Goal: Information Seeking & Learning: Learn about a topic

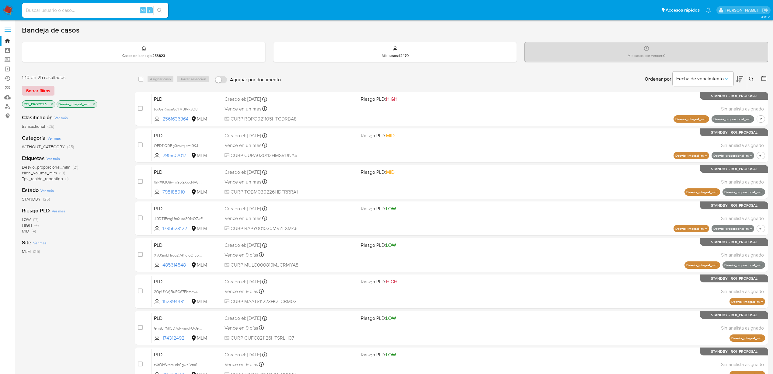
click at [39, 92] on span "Borrar filtros" at bounding box center [38, 90] width 24 height 9
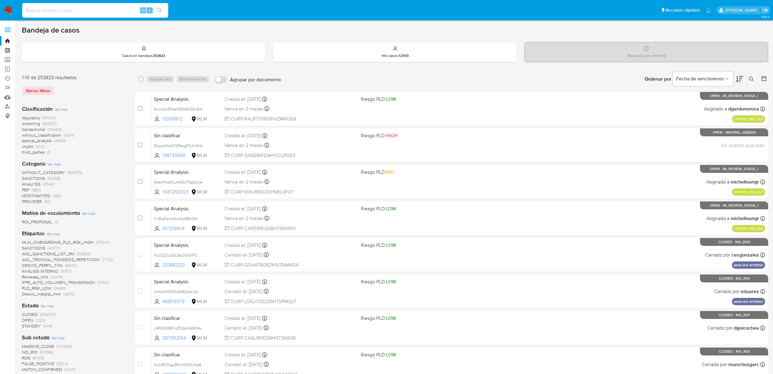
click at [69, 12] on input at bounding box center [95, 10] width 146 height 8
paste input "oYrfB2PD5ieScesnZKWis6YI"
type input "oYrfB2PD5ieScesnZKWis6YI"
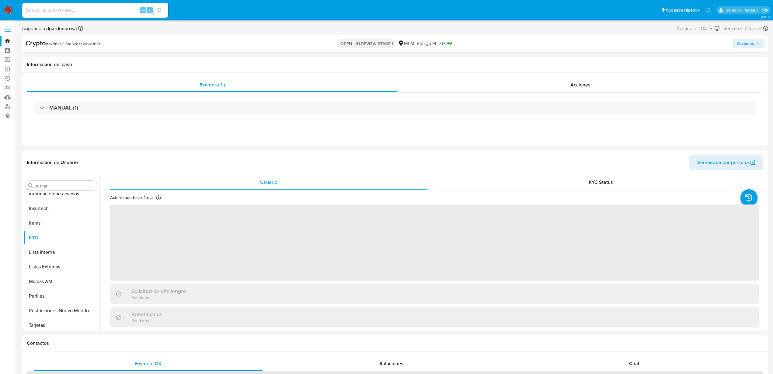
scroll to position [286, 0]
select select "10"
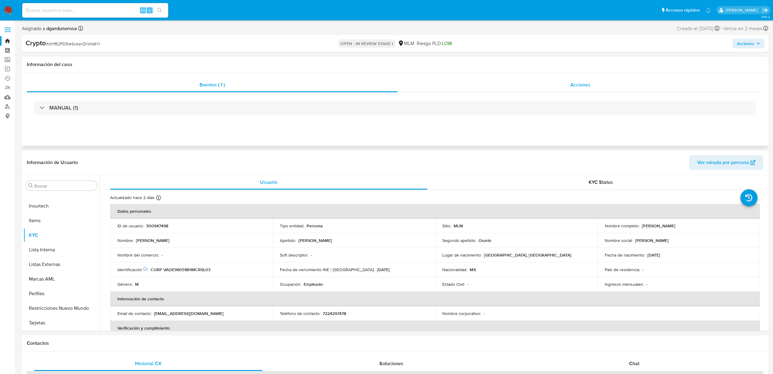
click at [579, 84] on span "Acciones" at bounding box center [580, 84] width 20 height 7
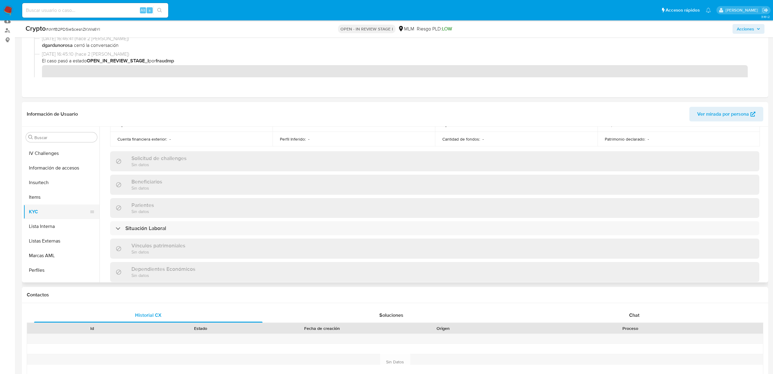
scroll to position [210, 0]
click at [53, 151] on button "General" at bounding box center [58, 146] width 71 height 15
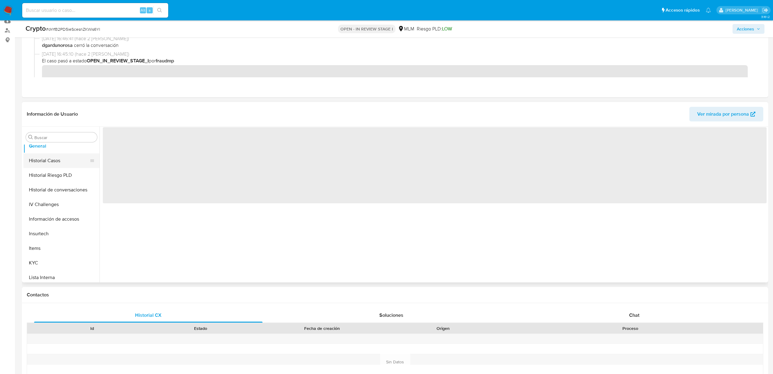
click at [50, 158] on button "Historial Casos" at bounding box center [58, 160] width 71 height 15
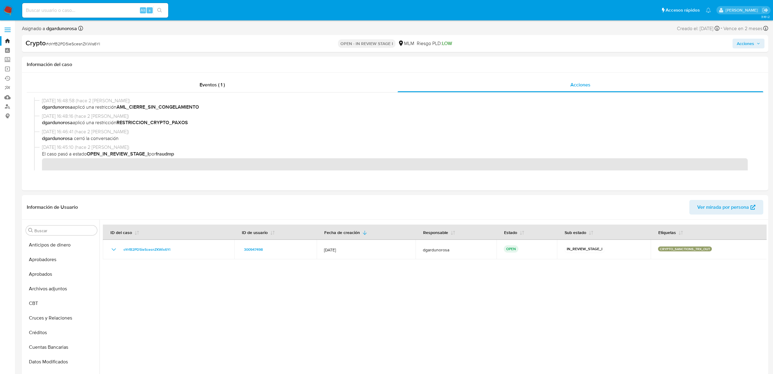
click at [102, 15] on div "Alt s" at bounding box center [95, 10] width 146 height 15
click at [101, 10] on input at bounding box center [95, 10] width 146 height 8
paste input "8sop9WPjMCw51PxniOVtvRfw"
type input "8sop9WPjMCw51PxniOVtvRfw"
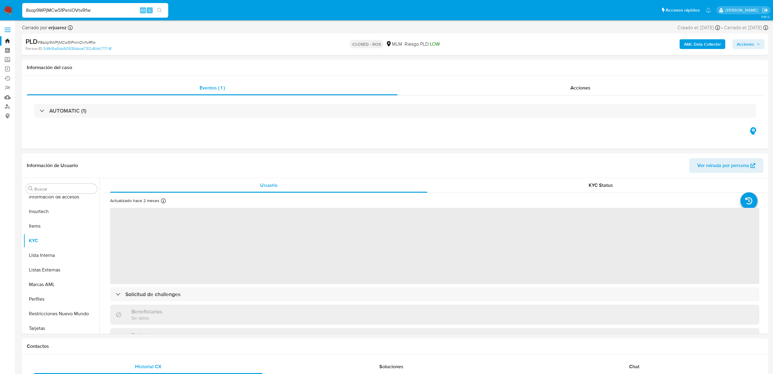
scroll to position [286, 0]
select select "10"
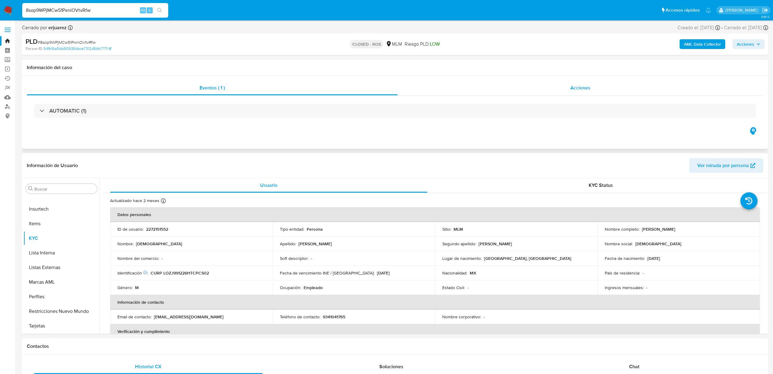
drag, startPoint x: 597, startPoint y: 90, endPoint x: 601, endPoint y: 88, distance: 4.4
click at [598, 90] on div "Acciones" at bounding box center [580, 88] width 366 height 15
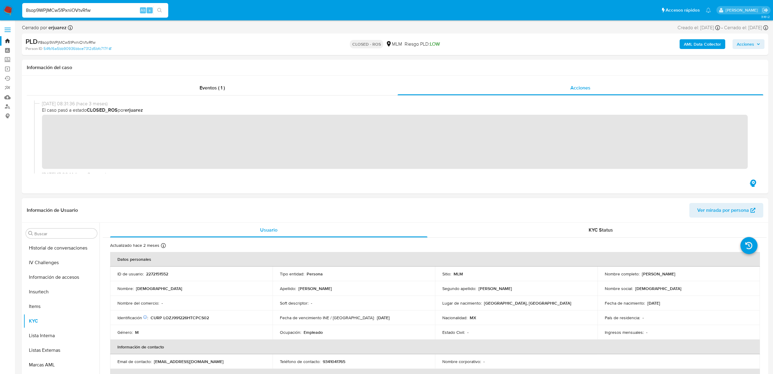
scroll to position [172, 0]
click at [47, 253] on button "Documentación" at bounding box center [58, 251] width 71 height 15
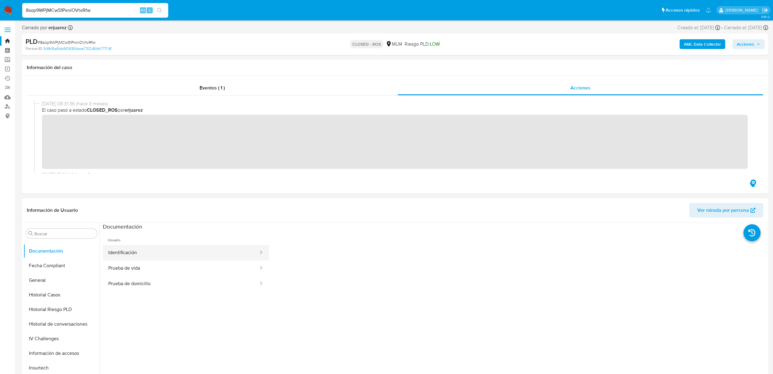
click at [139, 252] on button "Identificación" at bounding box center [181, 253] width 156 height 16
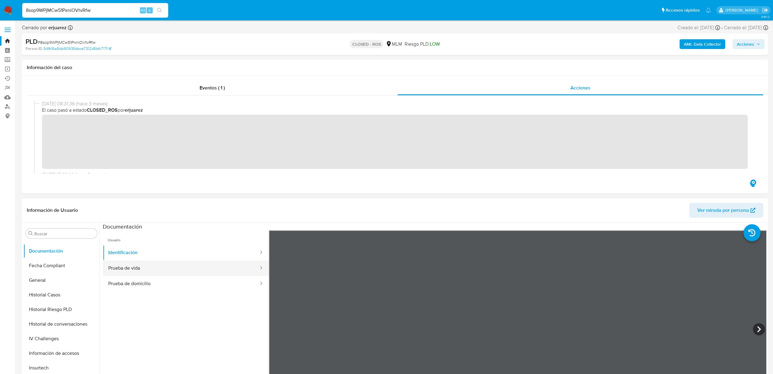
click at [184, 274] on button "Prueba de vida" at bounding box center [181, 268] width 156 height 16
click at [148, 284] on button "Prueba de domicilio" at bounding box center [181, 284] width 156 height 16
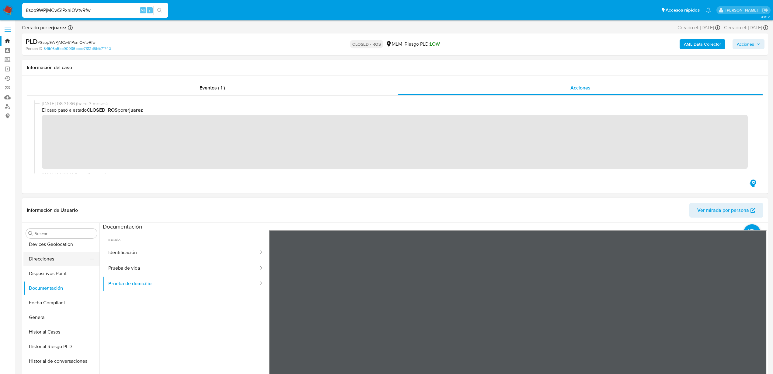
scroll to position [96, 0]
click at [60, 279] on button "Devices Geolocation" at bounding box center [58, 283] width 71 height 15
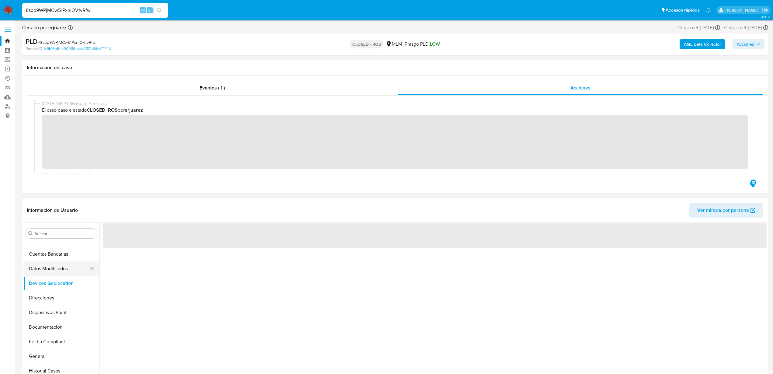
click at [57, 270] on button "Datos Modificados" at bounding box center [58, 268] width 71 height 15
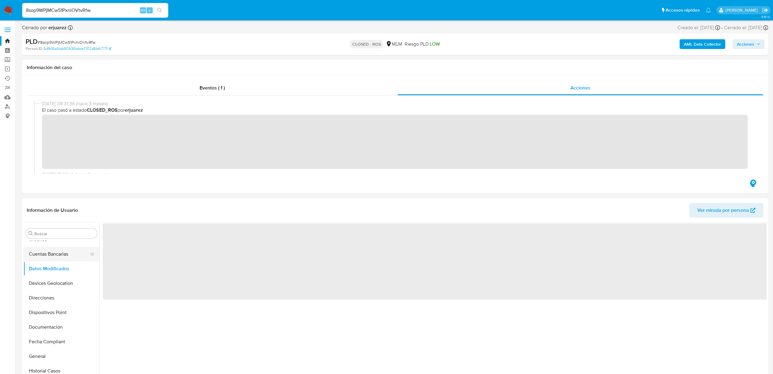
click at [54, 258] on button "Cuentas Bancarias" at bounding box center [58, 254] width 71 height 15
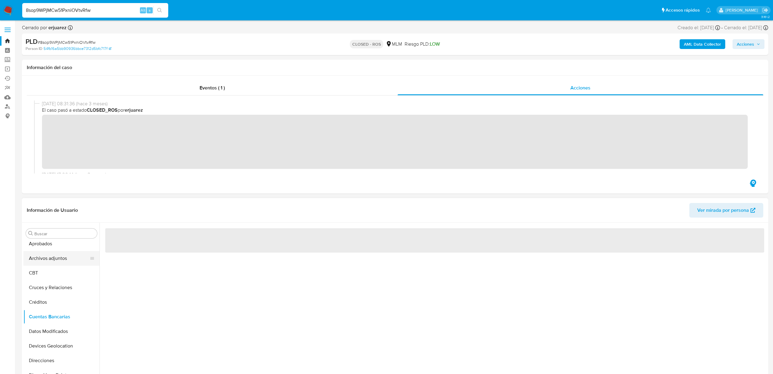
scroll to position [20, 0]
click at [59, 299] on button "Cruces y Relaciones" at bounding box center [58, 300] width 71 height 15
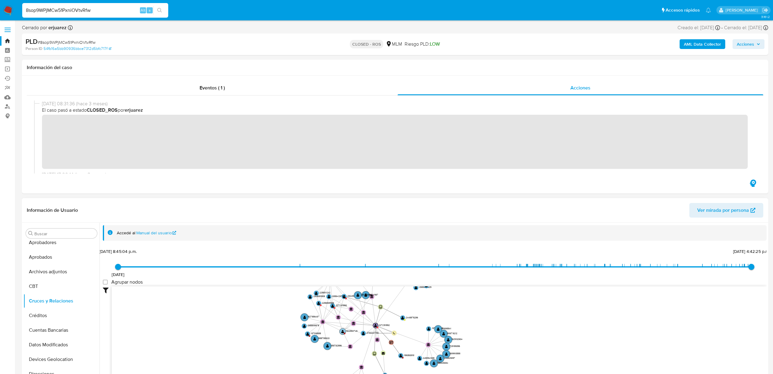
click at [350, 330] on text "1522664746" at bounding box center [352, 330] width 12 height 3
click at [350, 331] on text "1522664746" at bounding box center [352, 330] width 12 height 3
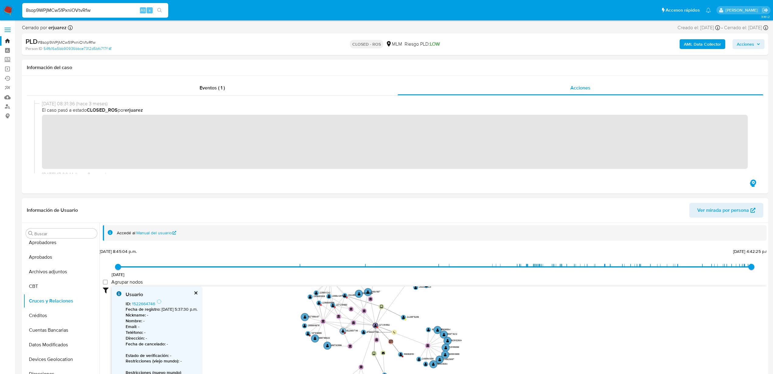
click at [352, 331] on text "1522664746" at bounding box center [352, 330] width 12 height 3
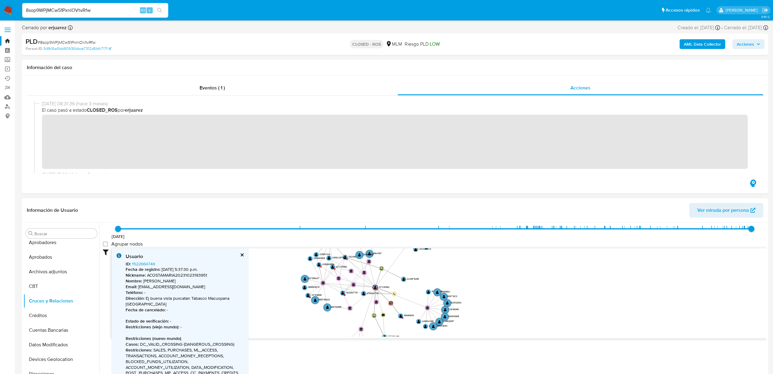
scroll to position [76, 0]
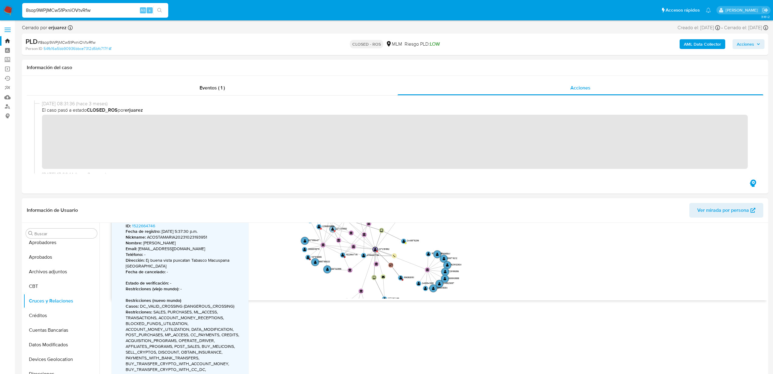
click at [342, 228] on text "2272131850" at bounding box center [341, 228] width 11 height 3
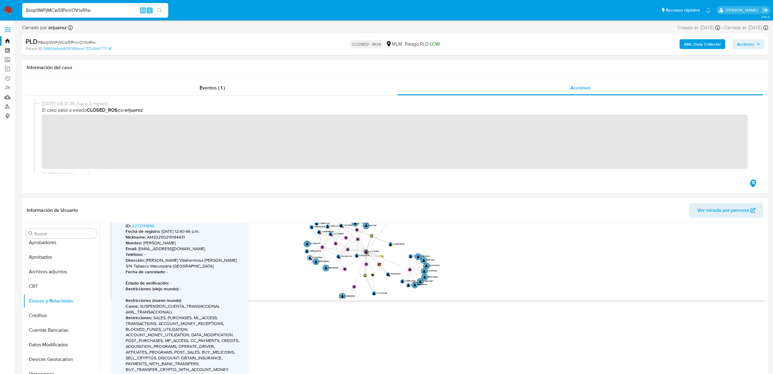
click at [318, 257] on text "1107916585" at bounding box center [317, 257] width 10 height 3
click at [318, 257] on text "1107916585" at bounding box center [317, 256] width 10 height 3
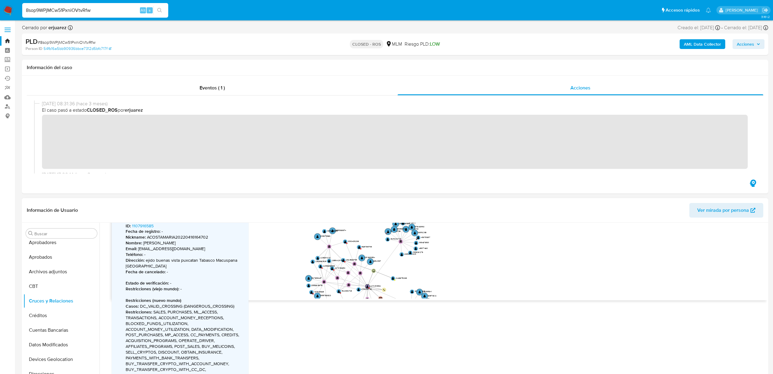
drag, startPoint x: 284, startPoint y: 238, endPoint x: 285, endPoint y: 273, distance: 34.7
click at [285, 273] on icon "user-2324588799  2324588799 device-67c23b70cb4ea72da686ee01  user-2448875286 …" at bounding box center [439, 254] width 655 height 88
click at [355, 241] on text "1090409266" at bounding box center [353, 241] width 11 height 3
type input "1647373938000"
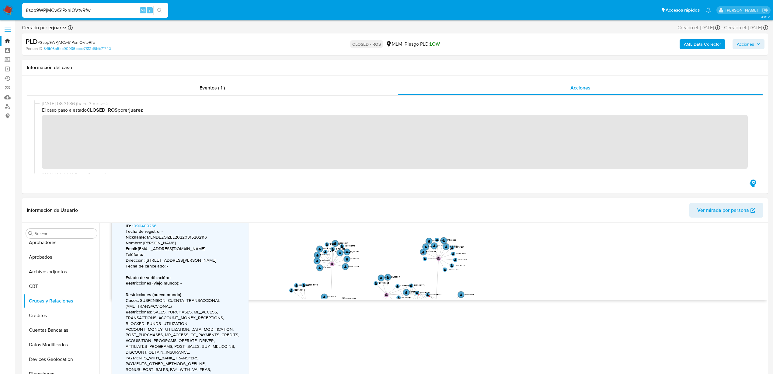
drag, startPoint x: 483, startPoint y: 237, endPoint x: 484, endPoint y: 282, distance: 44.4
click at [484, 282] on icon "user-2324588799  2324588799 device-67c23b70cb4ea72da686ee01  user-2448875286 …" at bounding box center [439, 254] width 655 height 88
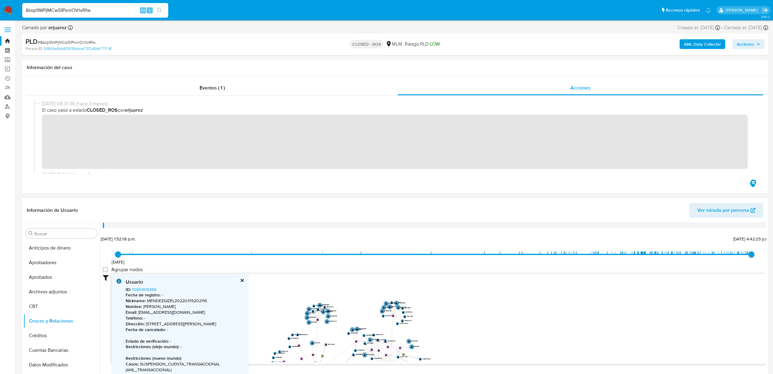
scroll to position [0, 0]
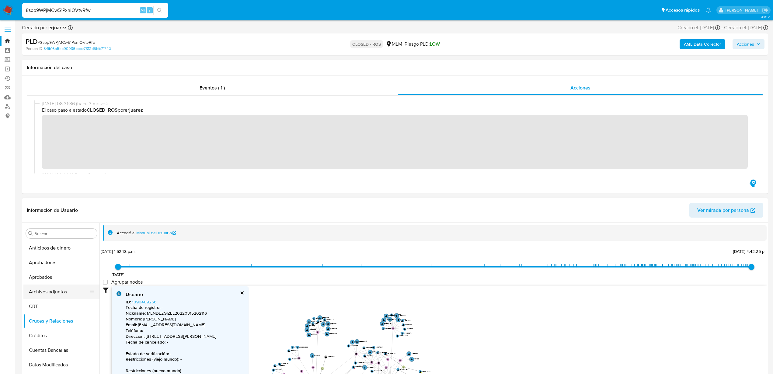
click at [65, 292] on button "Archivos adjuntos" at bounding box center [58, 291] width 71 height 15
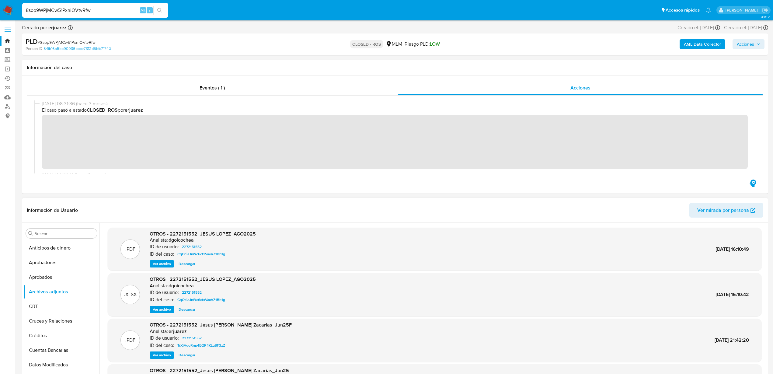
scroll to position [51, 0]
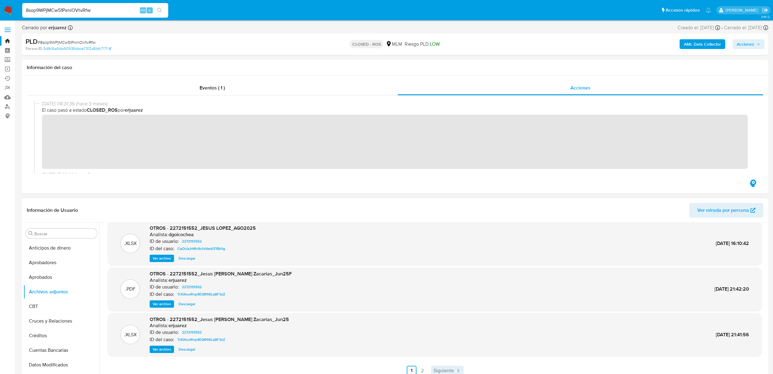
click at [442, 371] on span "Siguiente" at bounding box center [443, 370] width 20 height 5
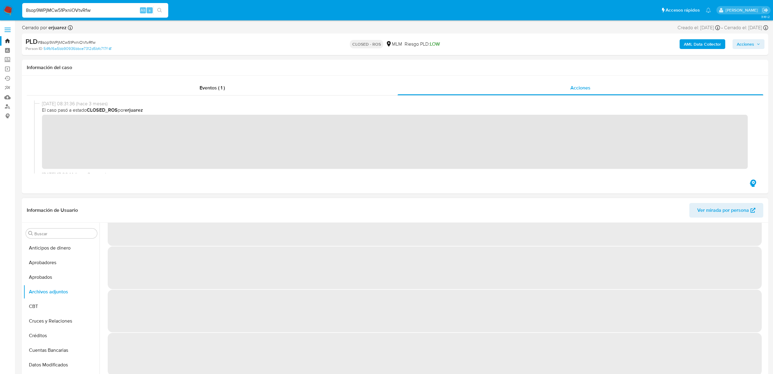
scroll to position [0, 0]
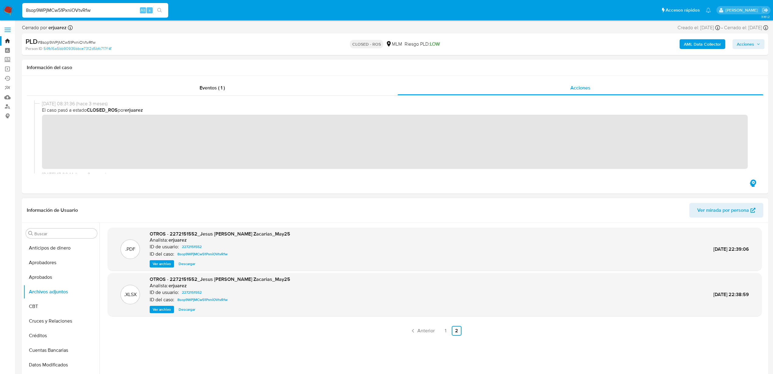
click at [191, 310] on span "Descargar" at bounding box center [187, 309] width 17 height 6
click at [162, 265] on span "Ver archivo" at bounding box center [162, 264] width 18 height 6
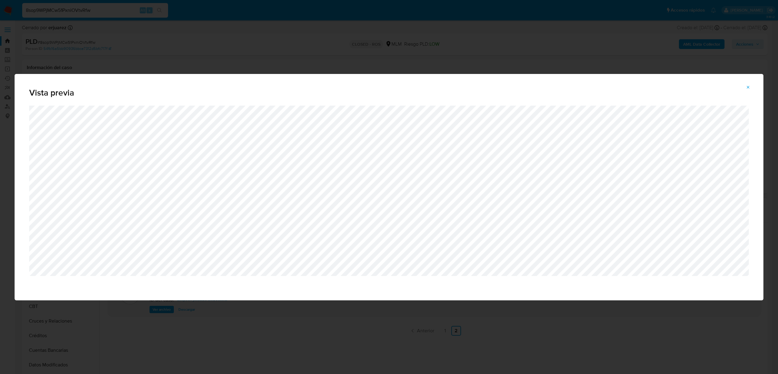
click at [752, 91] on button "Attachment preview" at bounding box center [748, 87] width 13 height 10
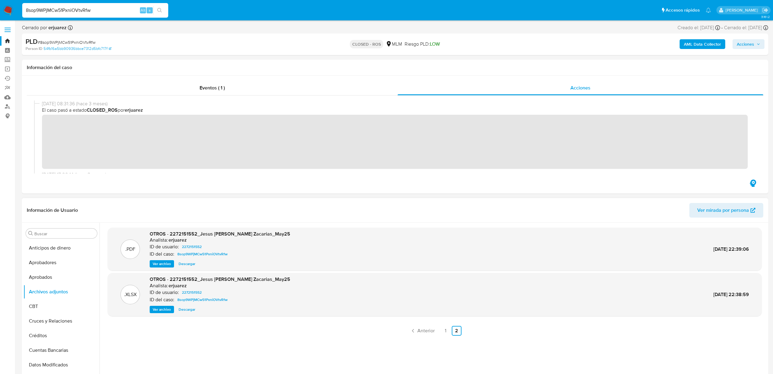
click at [82, 8] on input "8sop9WPjMCw51PxniOVtvRfw" at bounding box center [95, 10] width 146 height 8
paste input "as5wH1bdp3L8bFKFH44M8mrI"
type input "as5wH1bdp3L8bFKFH44M8mrI"
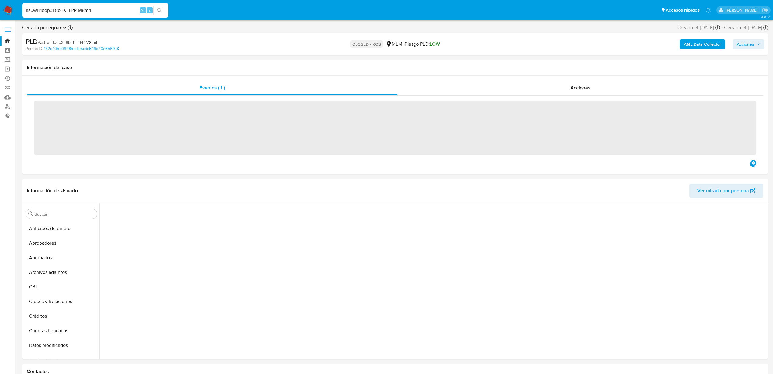
scroll to position [90, 0]
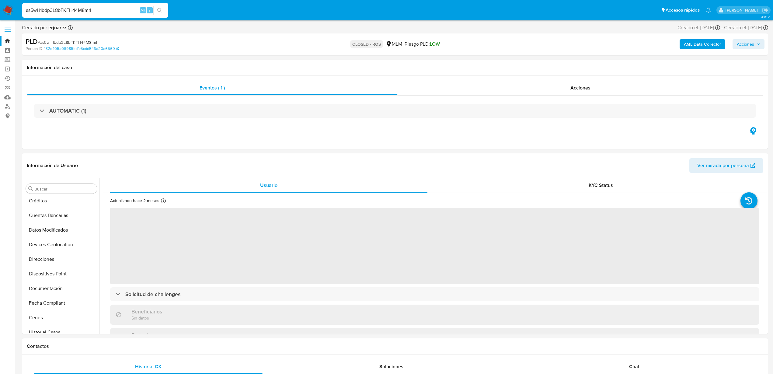
select select "10"
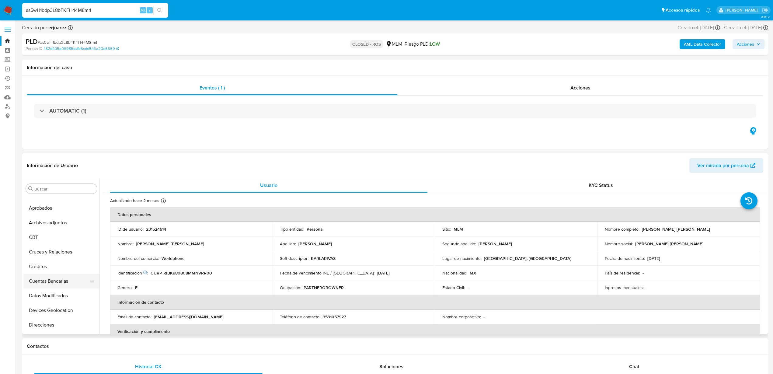
scroll to position [0, 0]
click at [64, 249] on button "Archivos adjuntos" at bounding box center [58, 247] width 71 height 15
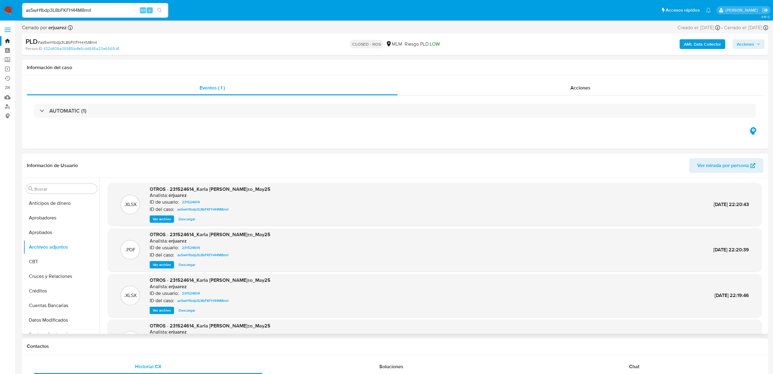
click at [191, 219] on span "Descargar" at bounding box center [187, 219] width 17 height 6
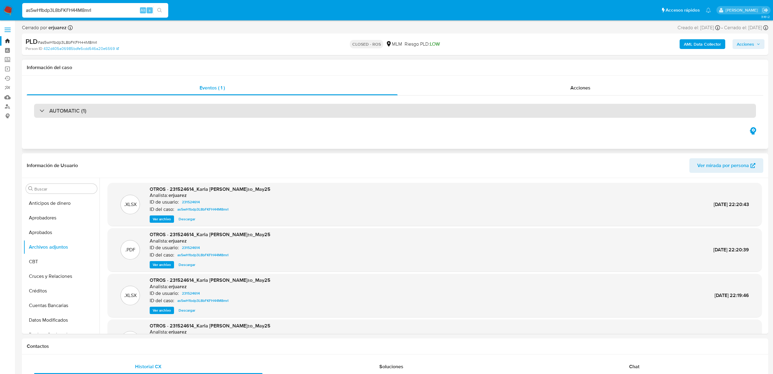
click at [116, 107] on div "AUTOMATIC (1)" at bounding box center [395, 111] width 722 height 14
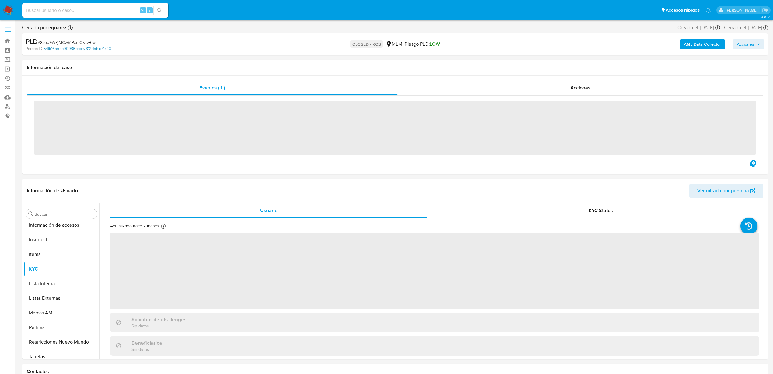
scroll to position [286, 0]
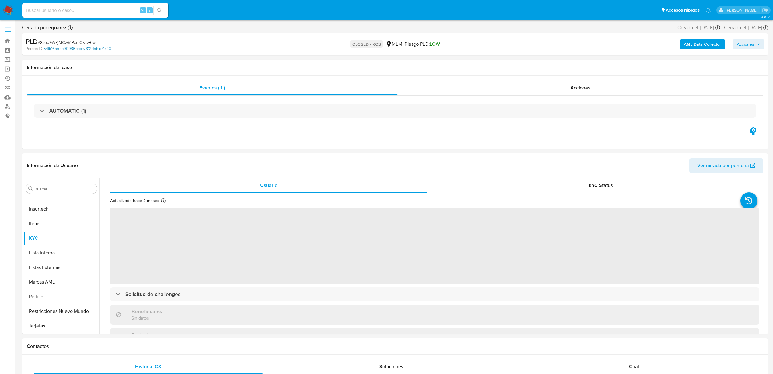
select select "10"
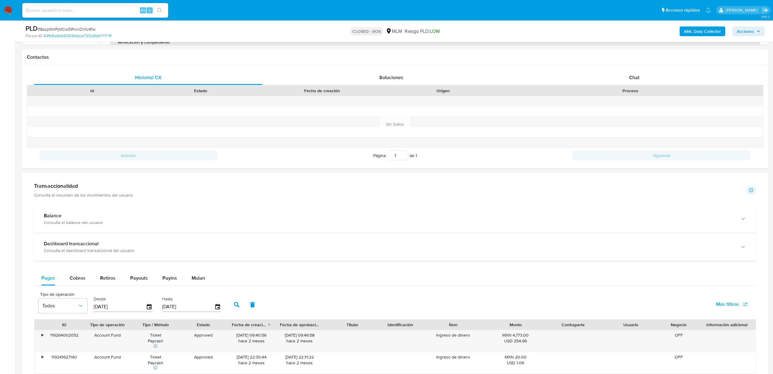
scroll to position [304, 0]
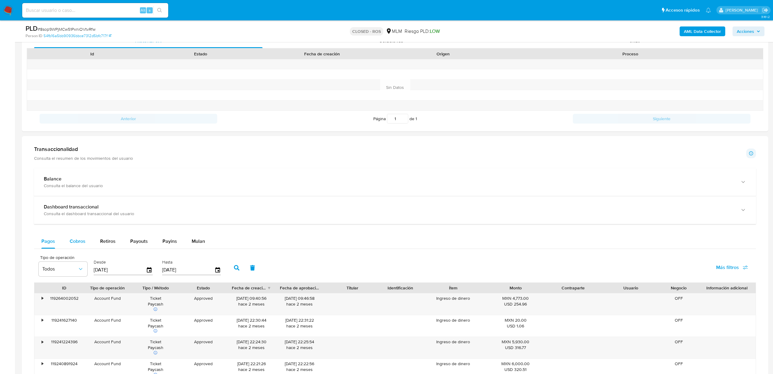
click at [80, 241] on span "Cobros" at bounding box center [78, 240] width 16 height 7
select select "10"
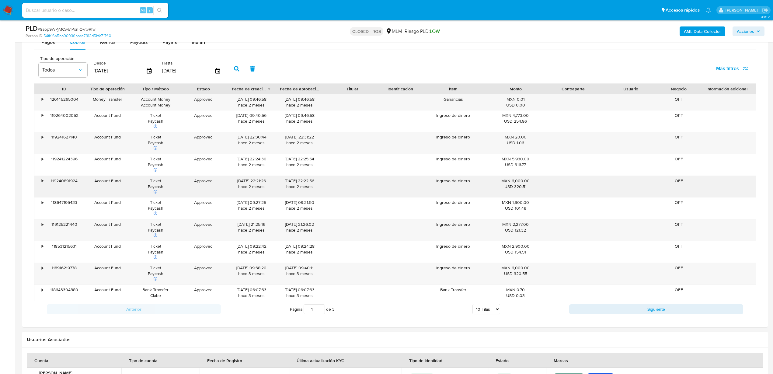
scroll to position [515, 0]
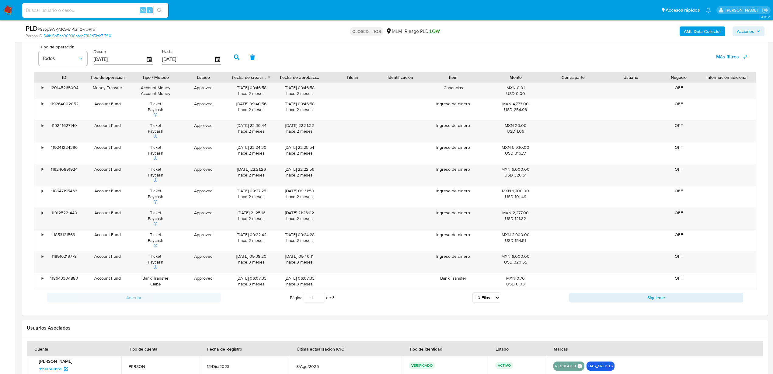
click at [591, 303] on div "Anterior Página 1 de 3 5 Filas 10 Filas 20 Filas 25 Filas 50 Filas 100 Filas Si…" at bounding box center [395, 297] width 722 height 16
click at [592, 300] on button "Siguiente" at bounding box center [656, 298] width 174 height 10
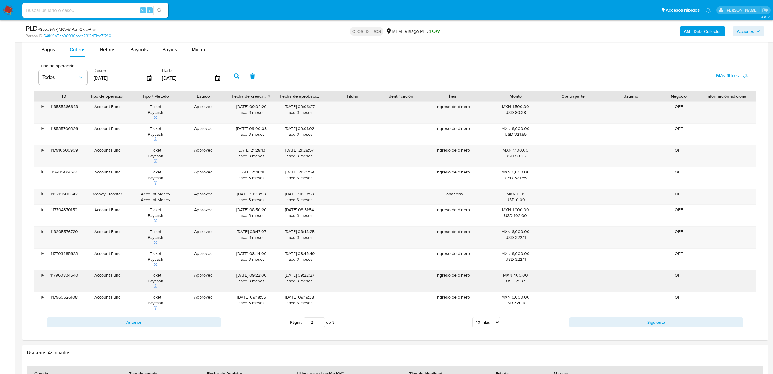
scroll to position [482, 0]
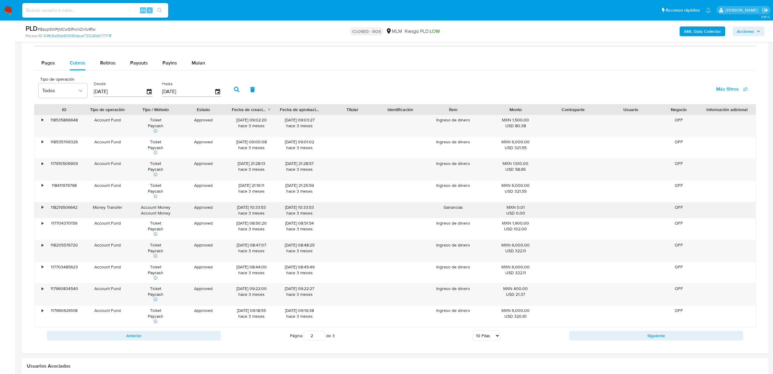
click at [489, 213] on div "MXN 0.01 USD 0.00" at bounding box center [515, 210] width 57 height 16
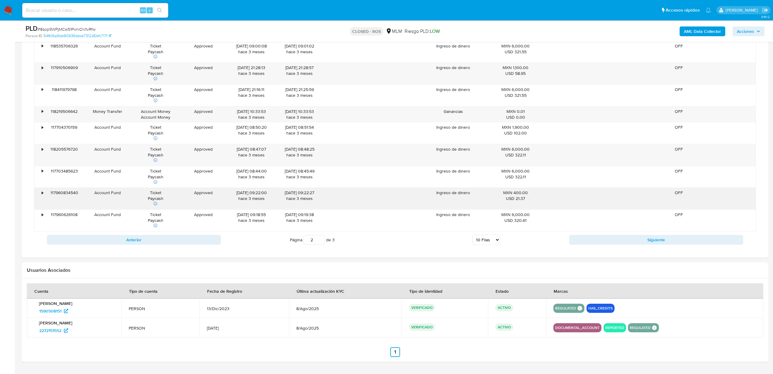
scroll to position [596, 0]
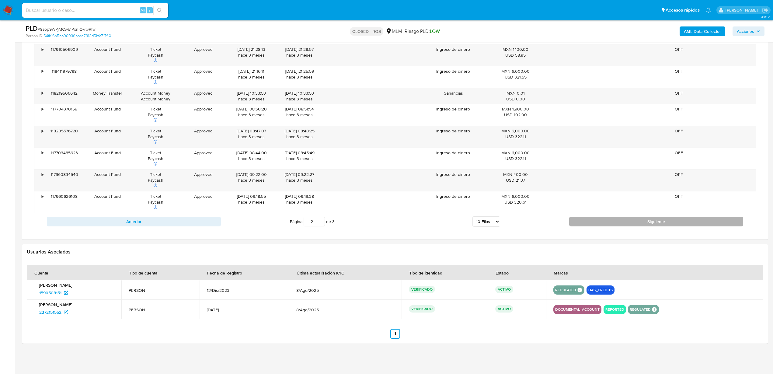
click at [583, 223] on button "Siguiente" at bounding box center [656, 222] width 174 height 10
type input "3"
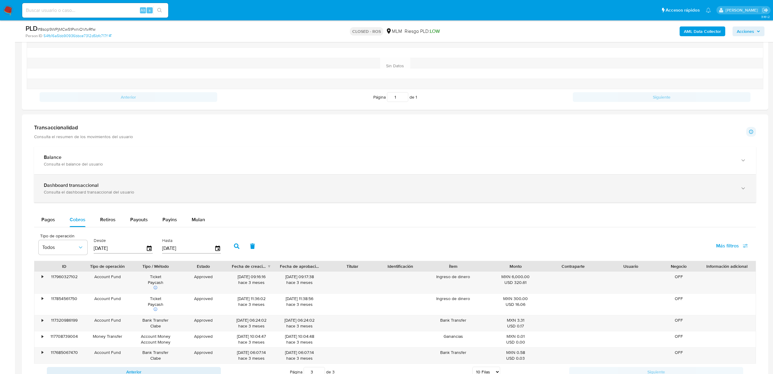
scroll to position [476, 0]
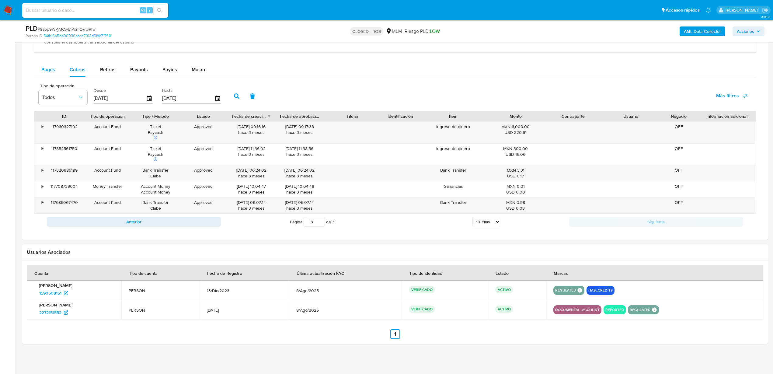
click at [52, 68] on span "Pagos" at bounding box center [48, 69] width 14 height 7
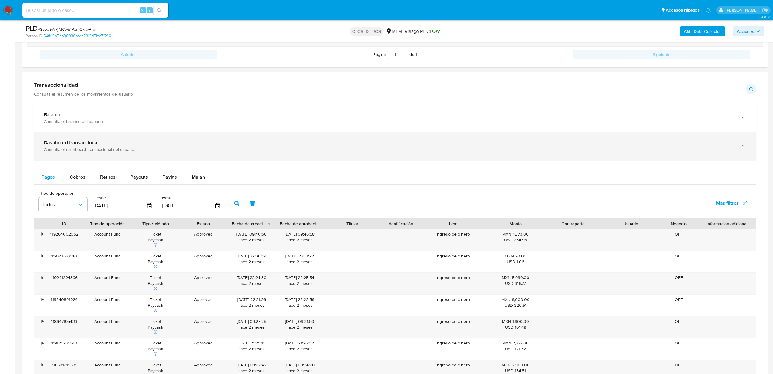
scroll to position [26, 0]
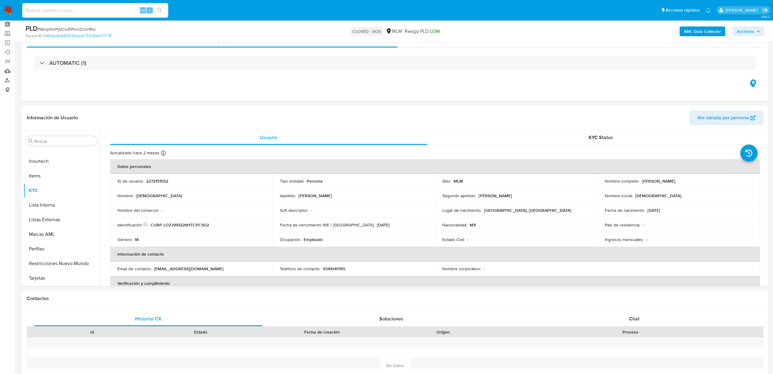
click at [64, 8] on input at bounding box center [95, 10] width 146 height 8
paste input "as5wH1bdp3L8bFKFH44M8mrI"
type input "as5wH1bdp3L8bFKFH44M8mrI"
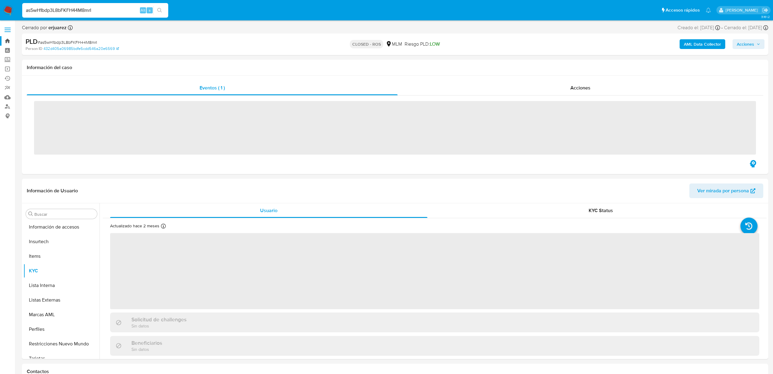
scroll to position [286, 0]
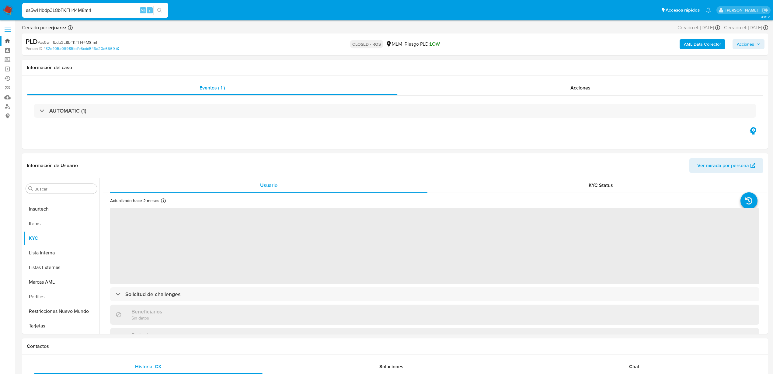
select select "10"
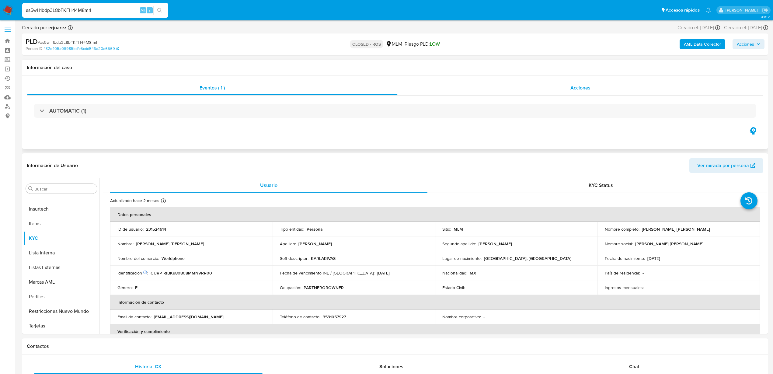
click at [592, 91] on div "Acciones" at bounding box center [580, 88] width 366 height 15
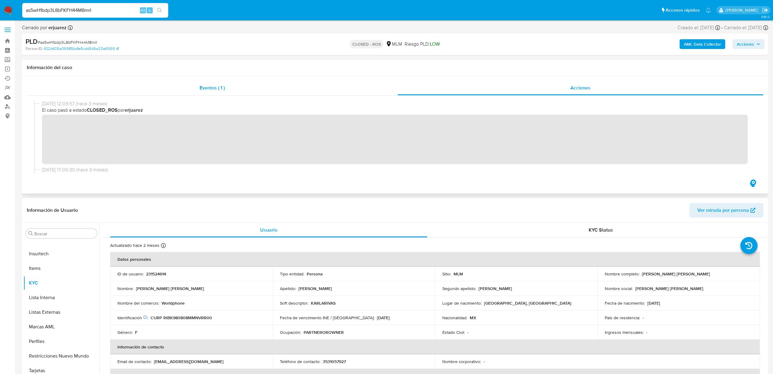
click at [215, 88] on span "Eventos ( 1 )" at bounding box center [211, 87] width 25 height 7
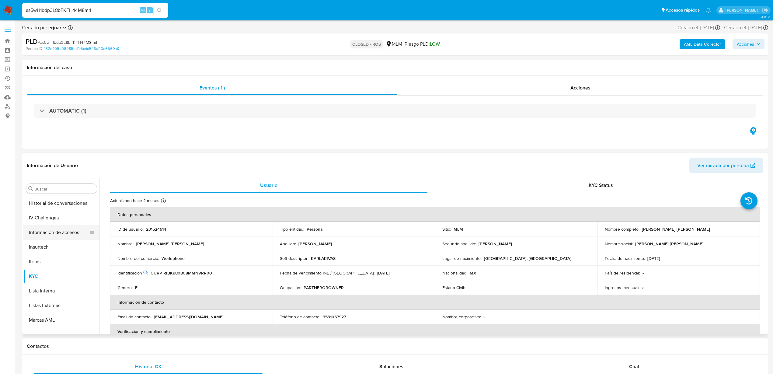
scroll to position [210, 0]
click at [40, 210] on button "Historial Casos" at bounding box center [58, 212] width 71 height 15
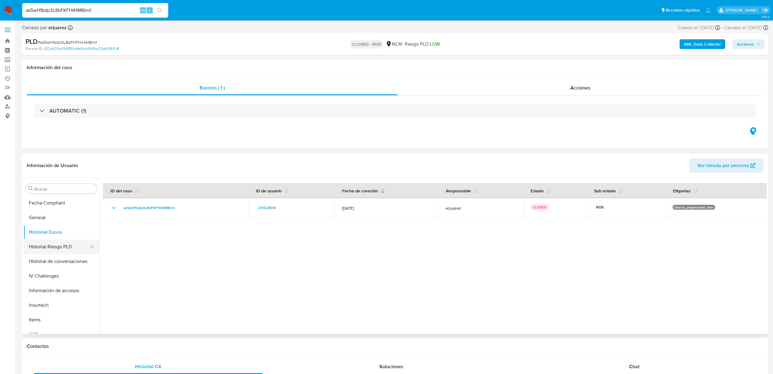
scroll to position [172, 0]
click at [46, 236] on button "General" at bounding box center [58, 235] width 71 height 15
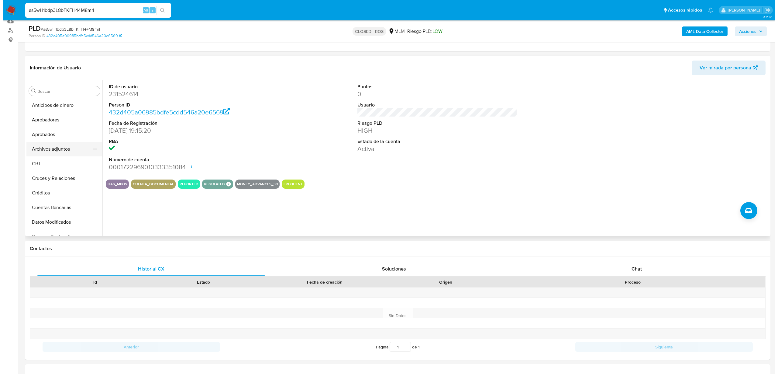
scroll to position [0, 0]
click at [60, 148] on button "Archivos adjuntos" at bounding box center [58, 149] width 71 height 15
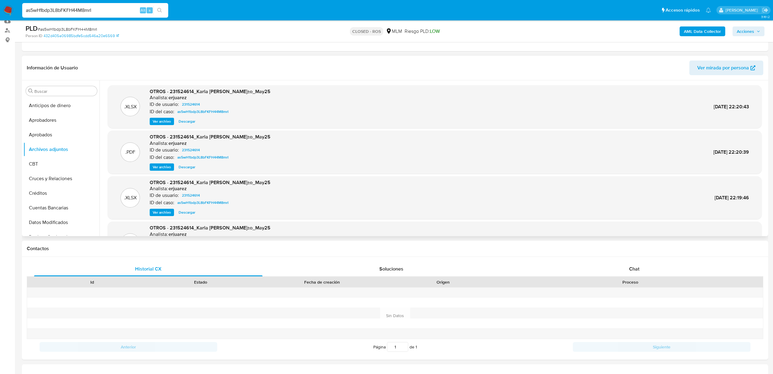
click at [190, 120] on span "Descargar" at bounding box center [187, 121] width 17 height 6
click at [162, 166] on span "Ver archivo" at bounding box center [162, 167] width 18 height 6
